Goal: Task Accomplishment & Management: Use online tool/utility

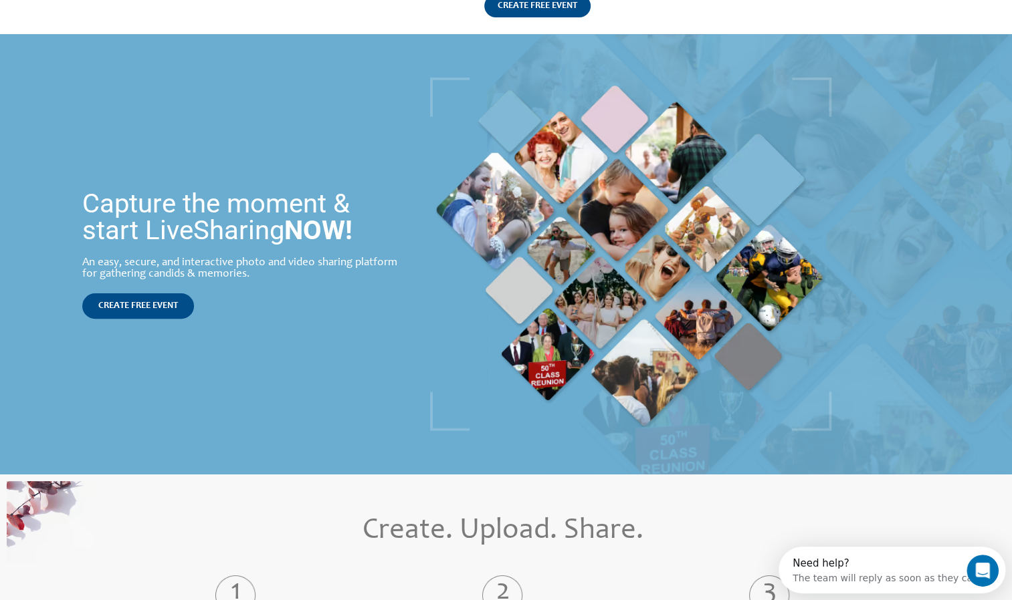
scroll to position [102, 0]
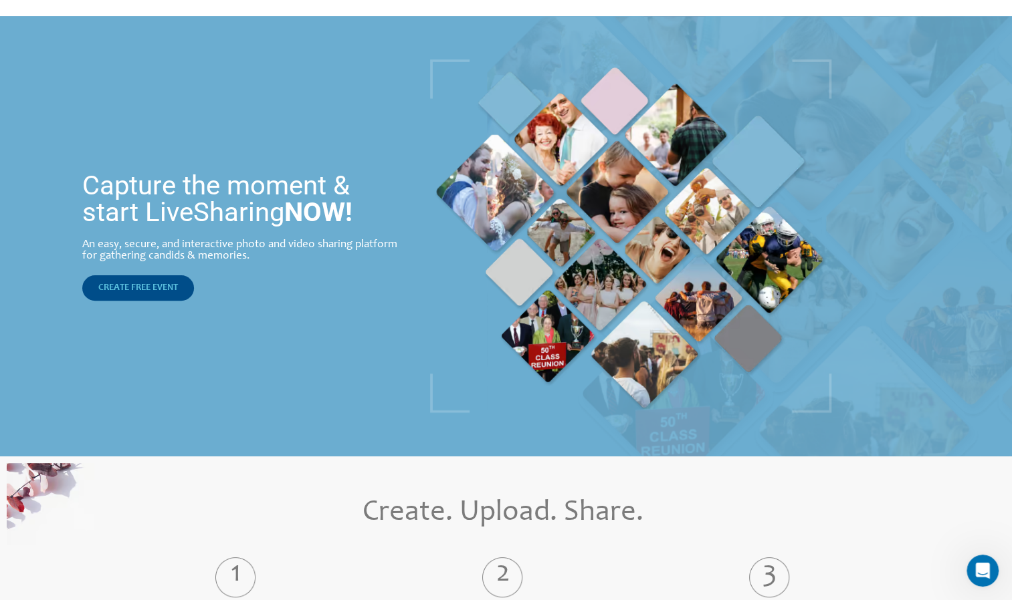
click at [152, 289] on span "CREATE FREE EVENT" at bounding box center [138, 288] width 80 height 9
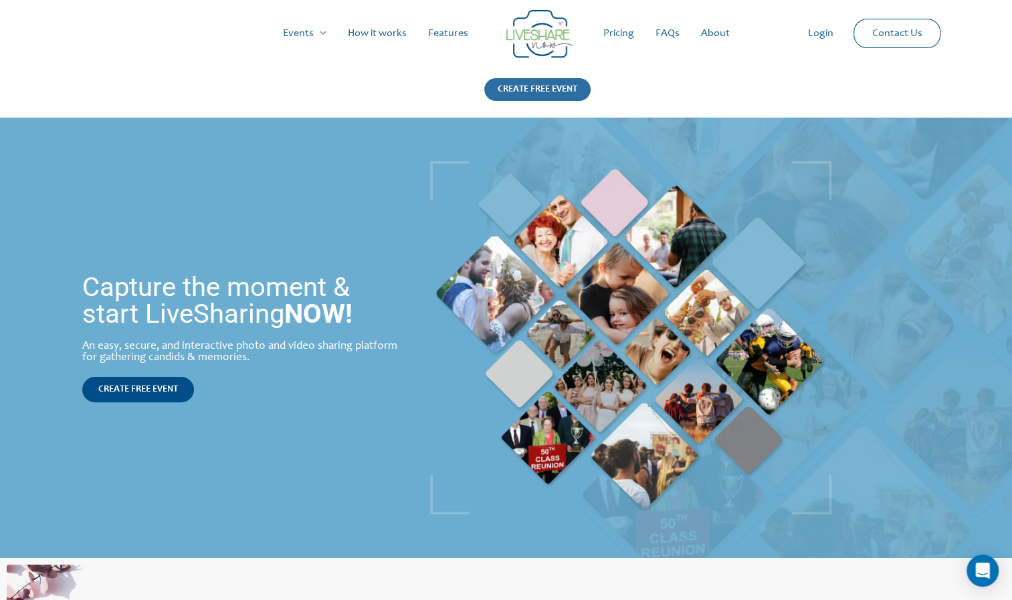
click at [552, 87] on div "CREATE FREE EVENT" at bounding box center [537, 89] width 106 height 23
click at [374, 31] on link "How it works" at bounding box center [377, 33] width 80 height 43
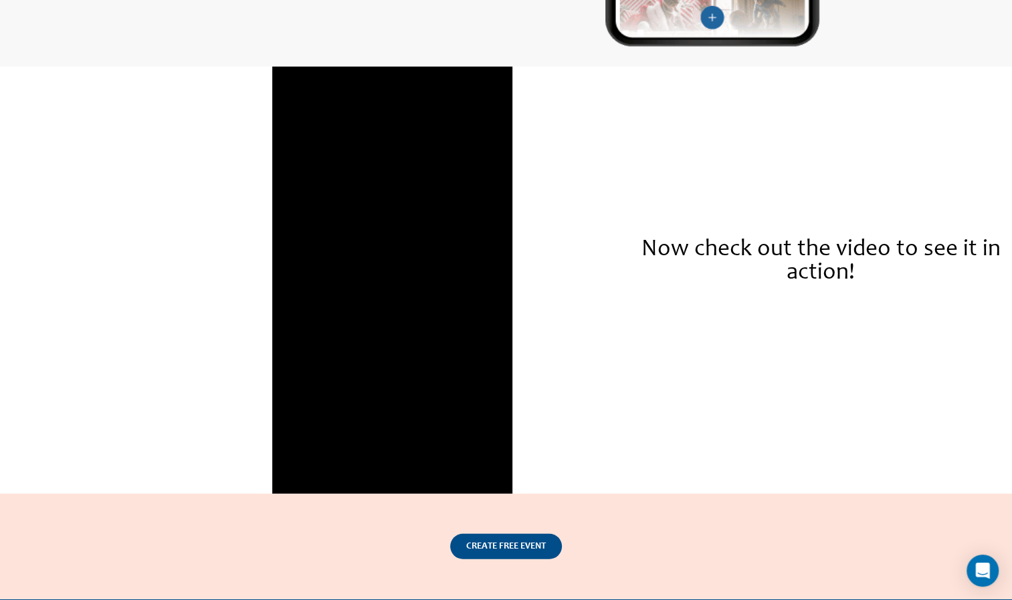
scroll to position [2053, 0]
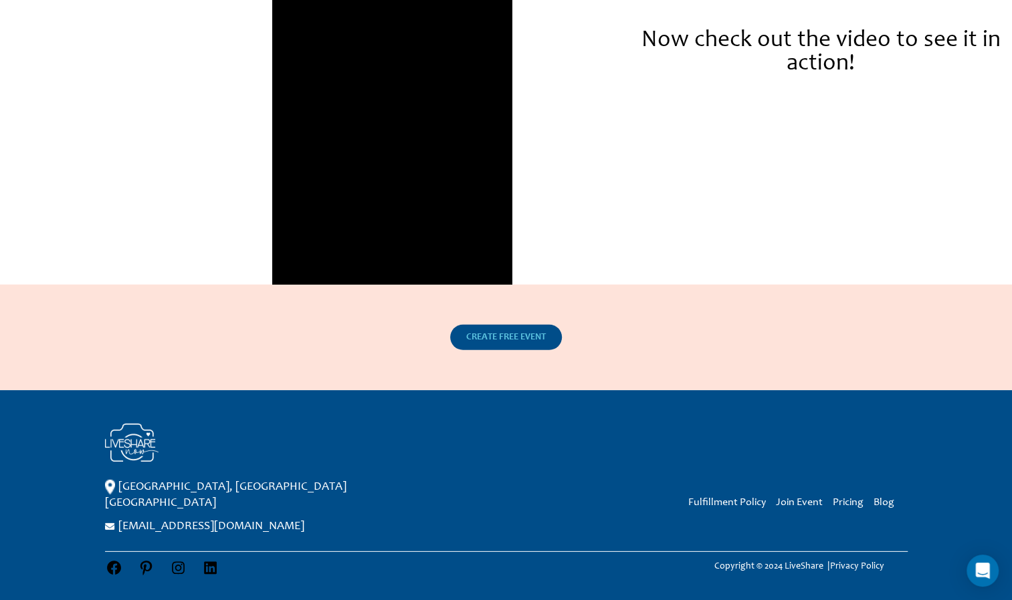
click at [500, 342] on span "CREATE FREE EVENT" at bounding box center [506, 337] width 80 height 9
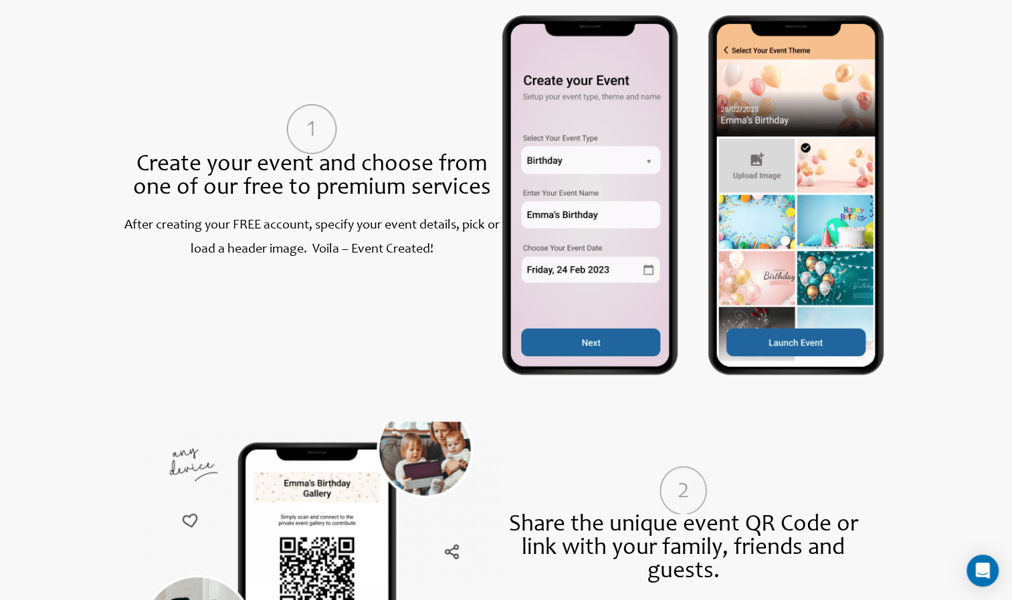
scroll to position [611, 0]
